Goal: Task Accomplishment & Management: Complete application form

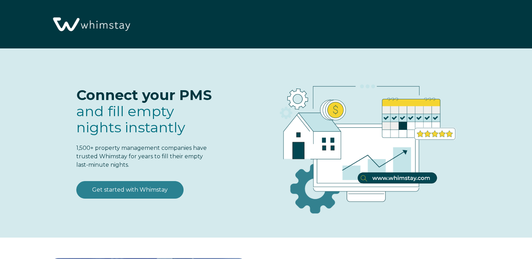
select select "US"
select select "Standard"
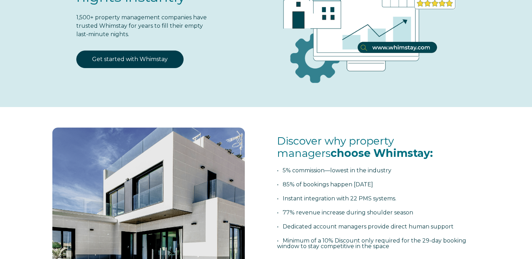
scroll to position [41, 0]
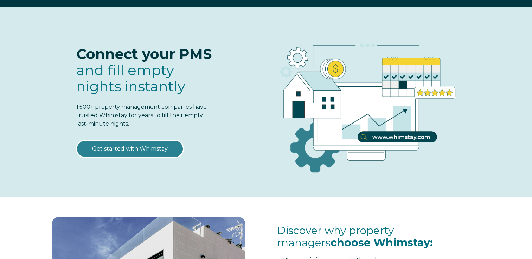
click at [125, 148] on link "Get started with Whimstay" at bounding box center [129, 149] width 107 height 18
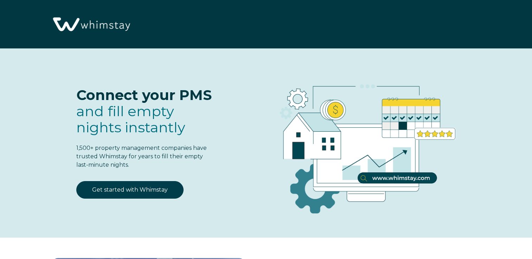
select select "US"
select select "Standard"
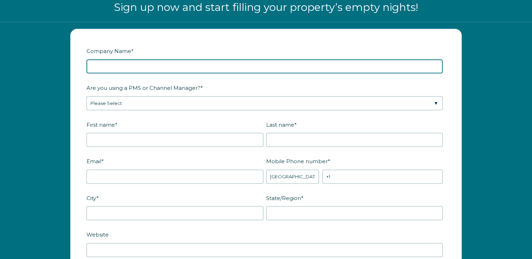
click at [125, 67] on input "Company Name *" at bounding box center [264, 66] width 356 height 14
type input "Juneau Vacation Homes"
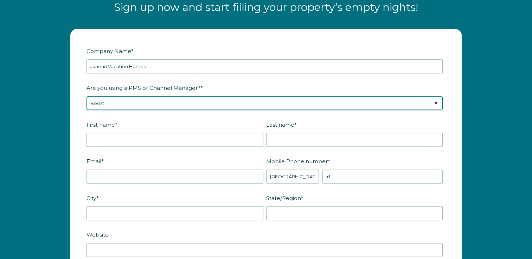
select select "OwnerRez"
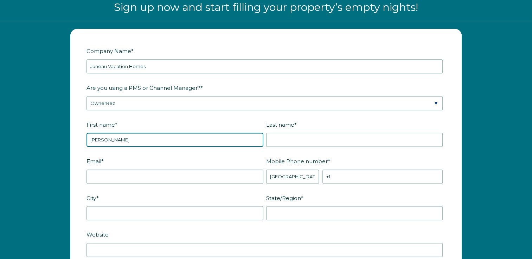
type input "[PERSON_NAME]"
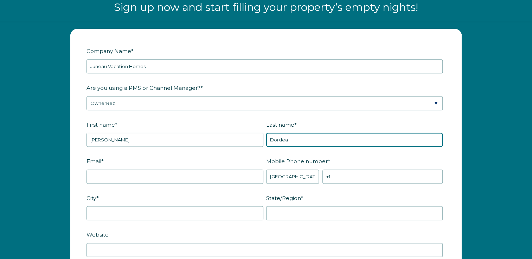
type input "Dordea"
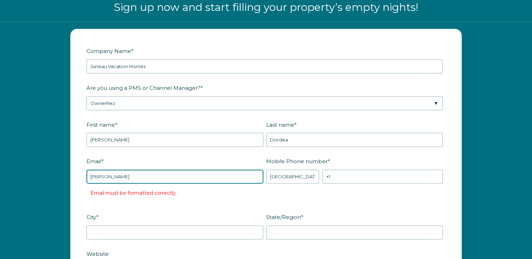
type input "[PERSON_NAME][EMAIL_ADDRESS][DOMAIN_NAME]"
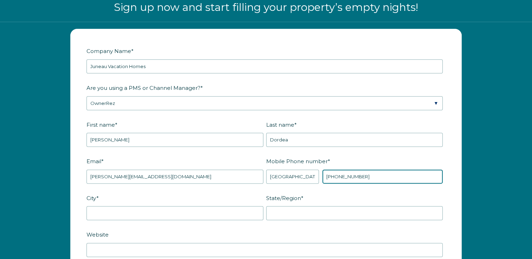
type input "[PHONE_NUMBER]"
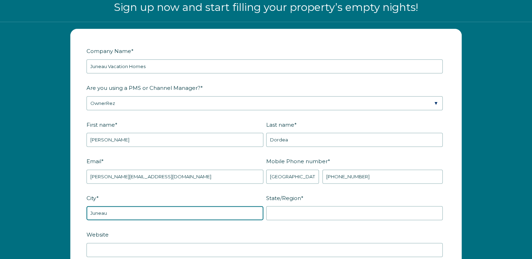
type input "Juneau"
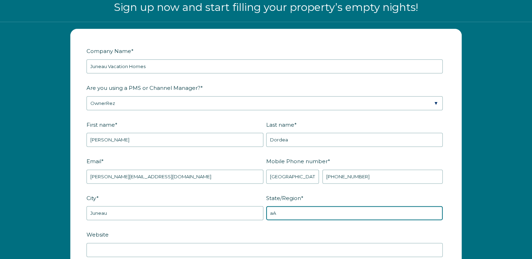
type input "a"
type input "[US_STATE]"
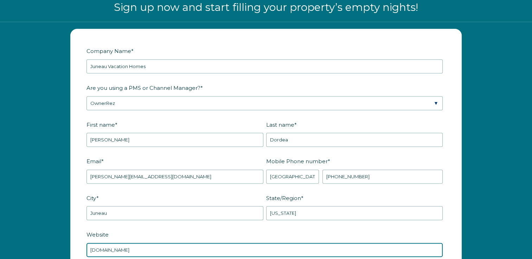
type input "[DOMAIN_NAME]"
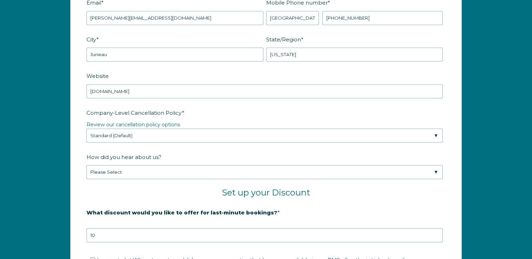
scroll to position [1035, 0]
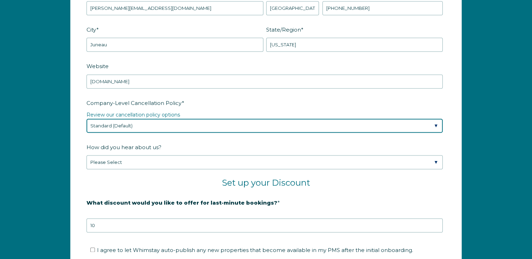
click at [117, 125] on select "Please Select Partial Standard (Default) Moderate Strict" at bounding box center [264, 126] width 356 height 14
select select "Strict"
click at [86, 119] on select "Please Select Partial Standard (Default) Moderate Strict" at bounding box center [264, 126] width 356 height 14
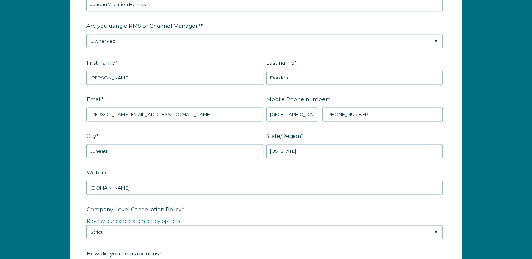
scroll to position [927, 0]
click at [81, 193] on form "Company Name * Juneau Vacation Homes Are you using a PMS or Channel Manager? * …" at bounding box center [266, 228] width 390 height 520
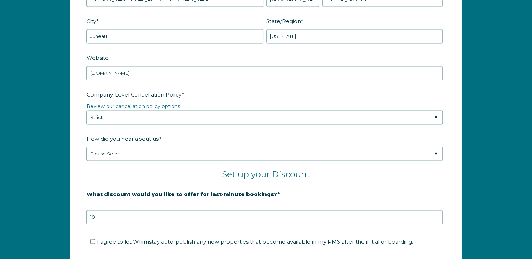
scroll to position [1054, 0]
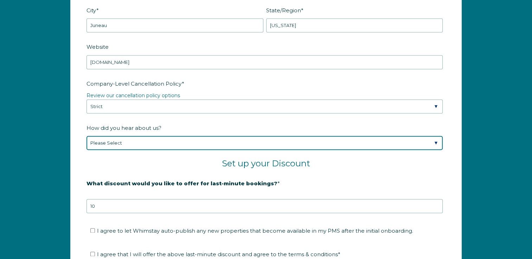
click at [100, 139] on select "Please Select Found Whimstay through a Google search Spoke to a Whimstay salesp…" at bounding box center [264, 143] width 356 height 14
select select "Podcast"
click at [86, 136] on select "Please Select Found Whimstay through a Google search Spoke to a Whimstay salesp…" at bounding box center [264, 143] width 356 height 14
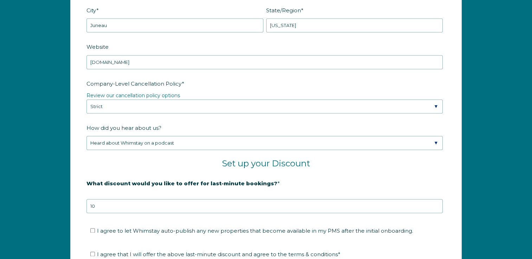
click at [76, 210] on form "Company Name * Juneau Vacation Homes Are you using a PMS or Channel Manager? * …" at bounding box center [266, 101] width 390 height 520
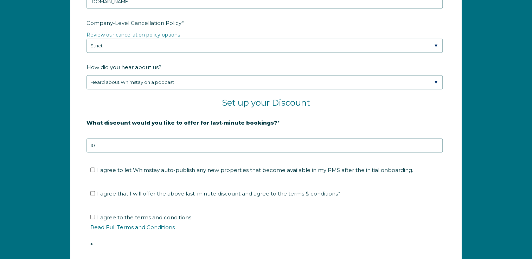
scroll to position [1138, 0]
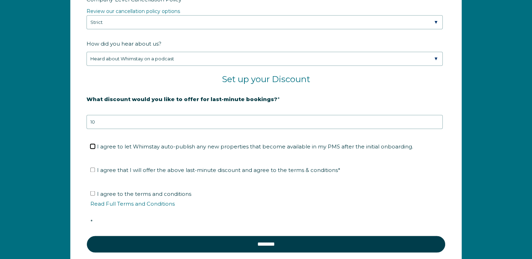
click at [93, 144] on input "I agree to let Whimstay auto-publish any new properties that become available i…" at bounding box center [92, 146] width 5 height 5
checkbox input "true"
click at [93, 168] on input "I agree that I will offer the above last-minute discount and agree to the terms…" at bounding box center [92, 170] width 5 height 5
checkbox input "true"
click at [91, 192] on input "I agree to the terms and conditions Read Full Terms and Conditions *" at bounding box center [92, 193] width 5 height 5
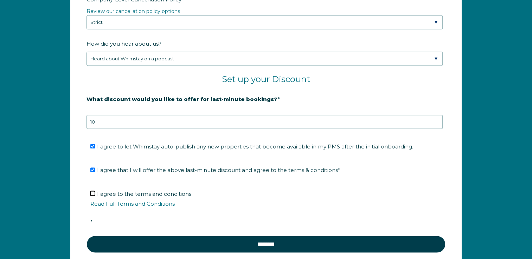
checkbox input "true"
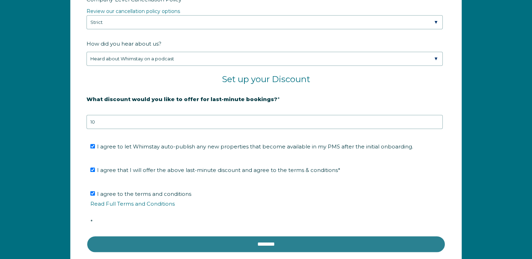
click at [160, 238] on input "********" at bounding box center [265, 244] width 359 height 17
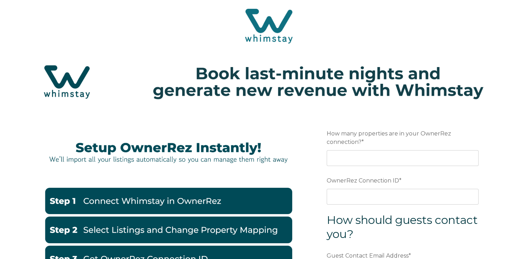
click at [32, 156] on div "How to Guide Watch Video Preferred language Email How many properties are in yo…" at bounding box center [266, 256] width 532 height 289
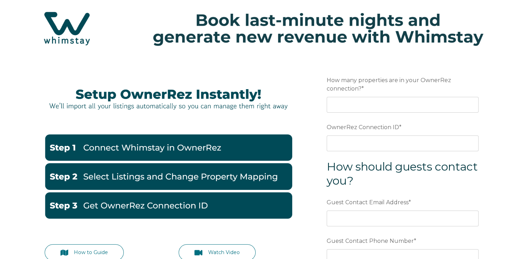
scroll to position [70, 0]
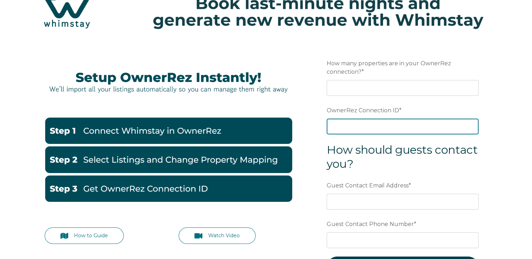
click at [346, 125] on input "OwnerRez Connection ID *" at bounding box center [402, 126] width 152 height 15
paste input "ora7ccddfd17x"
type input "ora7ccddfd17x"
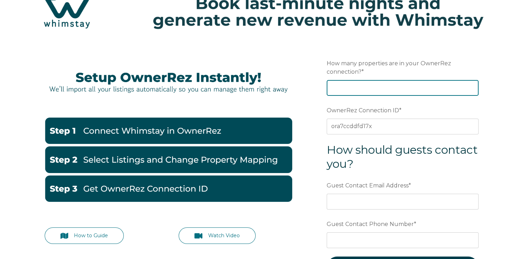
click at [338, 89] on input "How many properties are in your OwnerRez connection? *" at bounding box center [402, 87] width 152 height 15
type input "57"
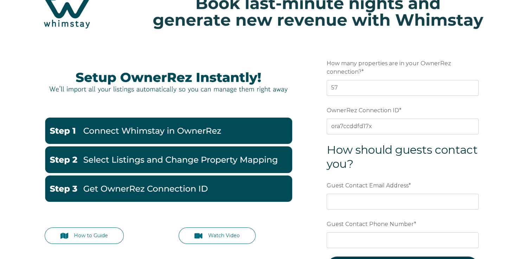
click at [313, 103] on form "Preferred language Email How many properties are in your OwnerRez connection? *…" at bounding box center [402, 171] width 183 height 261
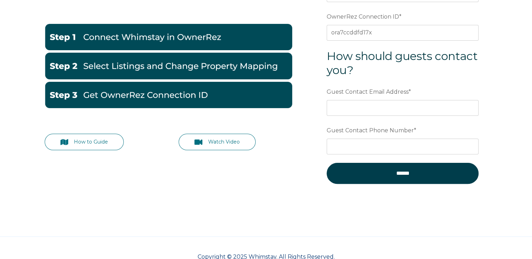
scroll to position [181, 0]
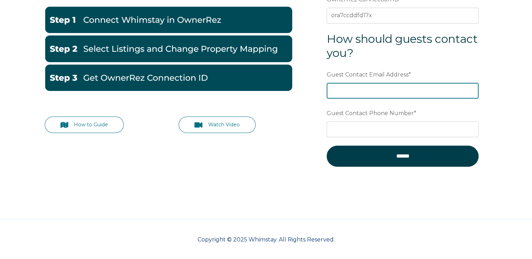
click at [338, 96] on input "Guest Contact Email Address *" at bounding box center [402, 90] width 152 height 15
type input "adam@juneauvacationhomes.com"
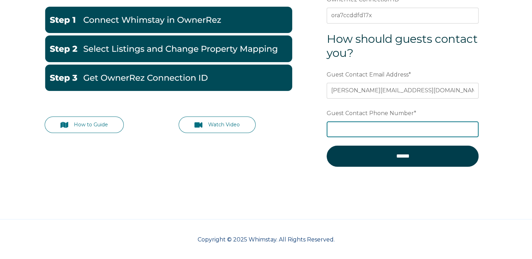
click at [346, 126] on input "Guest Contact Phone Number *" at bounding box center [402, 129] width 152 height 15
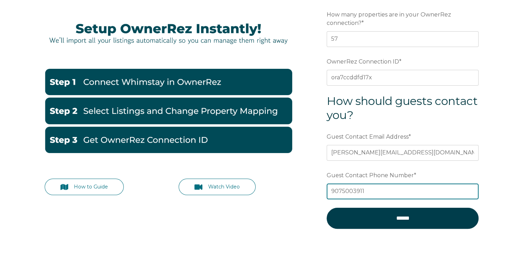
scroll to position [120, 0]
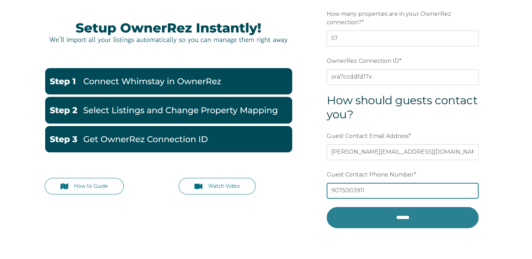
type input "9075003911"
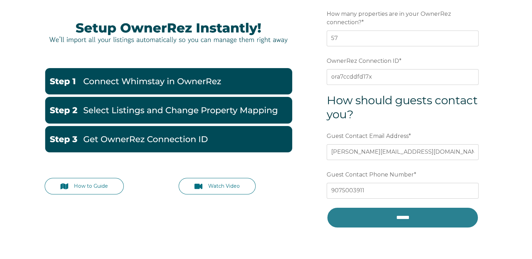
click at [366, 215] on input "******" at bounding box center [402, 217] width 152 height 21
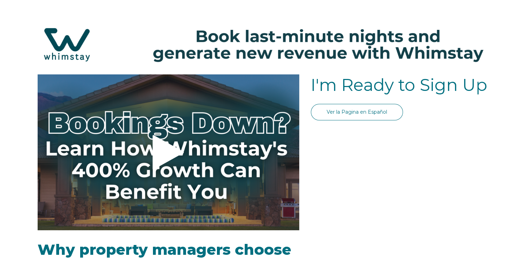
select select "US"
select select "Standard"
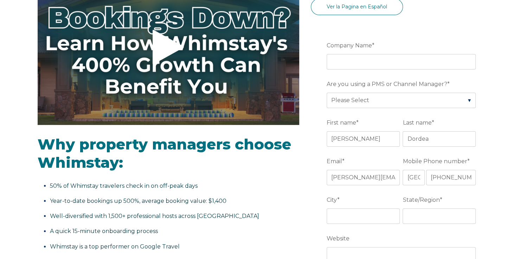
scroll to position [93, 0]
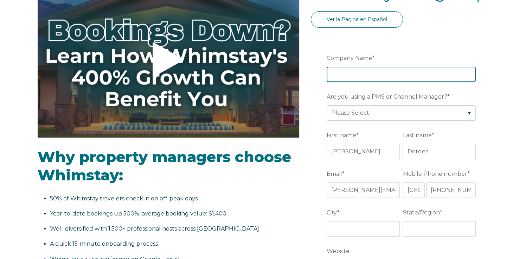
click at [384, 79] on input "Company Name *" at bounding box center [400, 74] width 149 height 15
type input "Juneau Vacation Homes"
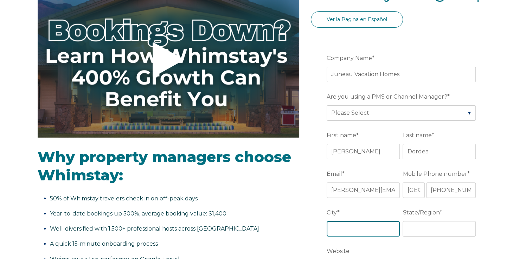
type input "Juneau"
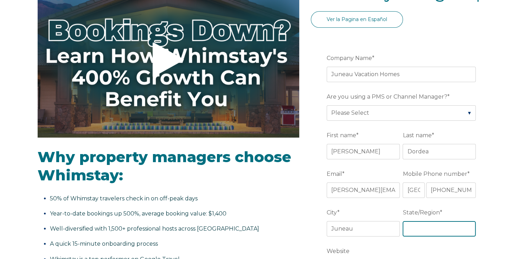
type input "Alaska"
type input "www.juneauvacationhomes.com"
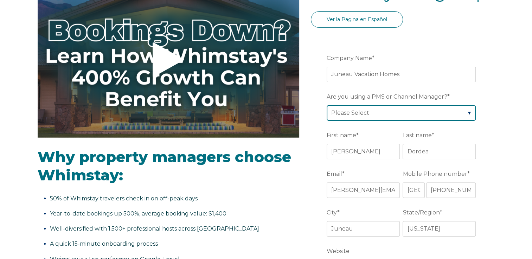
click at [345, 114] on select "Please Select Barefoot BookingPal Boost Brightside CiiRUS Escapia Guesty Hostaw…" at bounding box center [400, 112] width 149 height 15
select select "OwnerRez"
click at [326, 105] on select "Please Select Barefoot BookingPal Boost Brightside CiiRUS Escapia Guesty Hostaw…" at bounding box center [400, 112] width 149 height 15
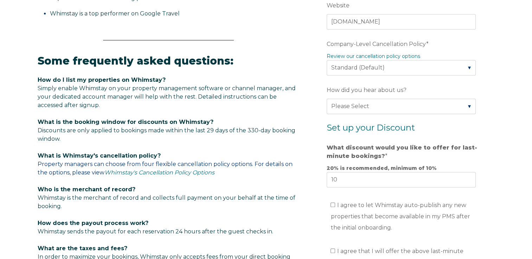
scroll to position [346, 0]
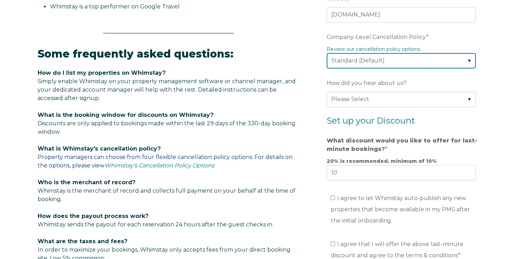
click at [352, 64] on select "Please Select Partial Standard (Default) Moderate Strict" at bounding box center [400, 60] width 149 height 15
select select "Strict"
click at [326, 53] on select "Please Select Partial Standard (Default) Moderate Strict" at bounding box center [400, 60] width 149 height 15
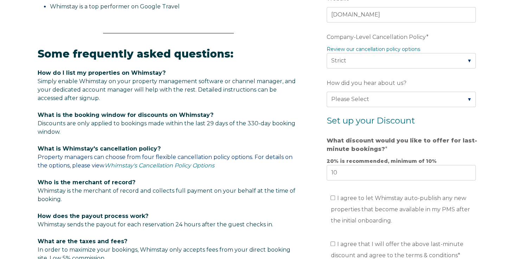
click at [315, 103] on form "Company Name * Juneau Vacation Homes Are you using a PMS or Channel Manager? * …" at bounding box center [402, 76] width 183 height 587
click at [344, 98] on select "Please Select Found Whimstay through a Google search Spoke to a Whimstay salesp…" at bounding box center [400, 99] width 149 height 15
select select "Podcast"
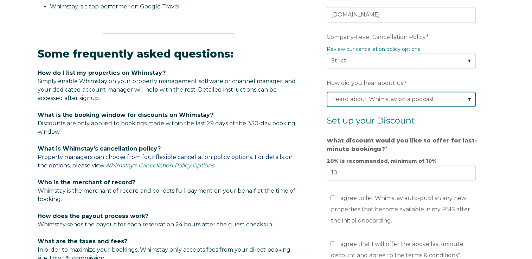
click at [326, 92] on select "Please Select Found Whimstay through a Google search Spoke to a Whimstay salesp…" at bounding box center [400, 99] width 149 height 15
click at [313, 165] on form "Company Name * Juneau Vacation Homes Are you using a PMS or Channel Manager? * …" at bounding box center [402, 76] width 183 height 587
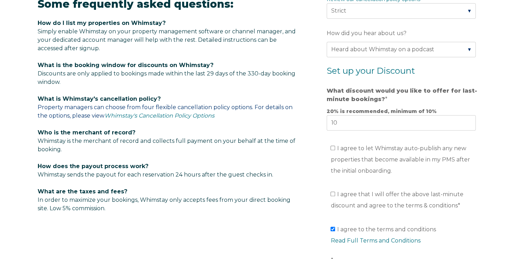
scroll to position [444, 0]
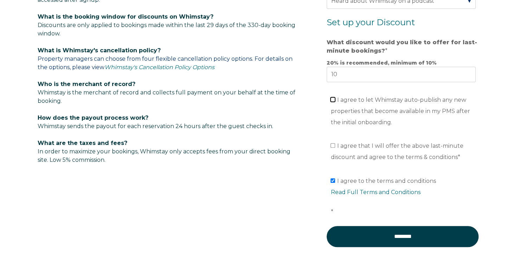
click at [331, 98] on input "I agree to let Whimstay auto-publish any new properties that become available i…" at bounding box center [332, 99] width 5 height 5
checkbox input "true"
click at [332, 145] on input "I agree that I will offer the above last-minute discount and agree to the terms…" at bounding box center [332, 145] width 5 height 5
checkbox input "true"
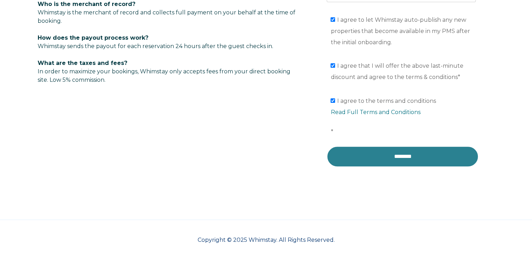
click at [399, 154] on input "********" at bounding box center [402, 156] width 152 height 21
